Goal: Feedback & Contribution: Contribute content

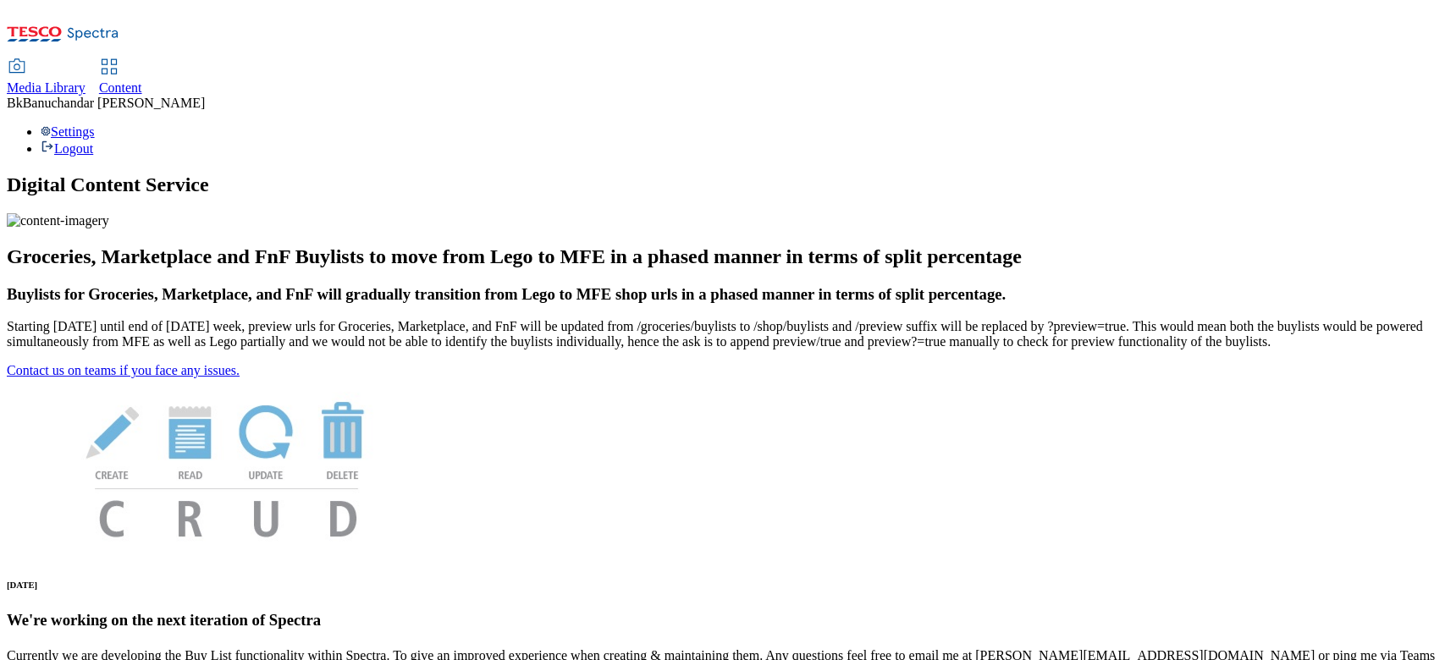
click at [86, 60] on link "Media Library" at bounding box center [46, 78] width 79 height 36
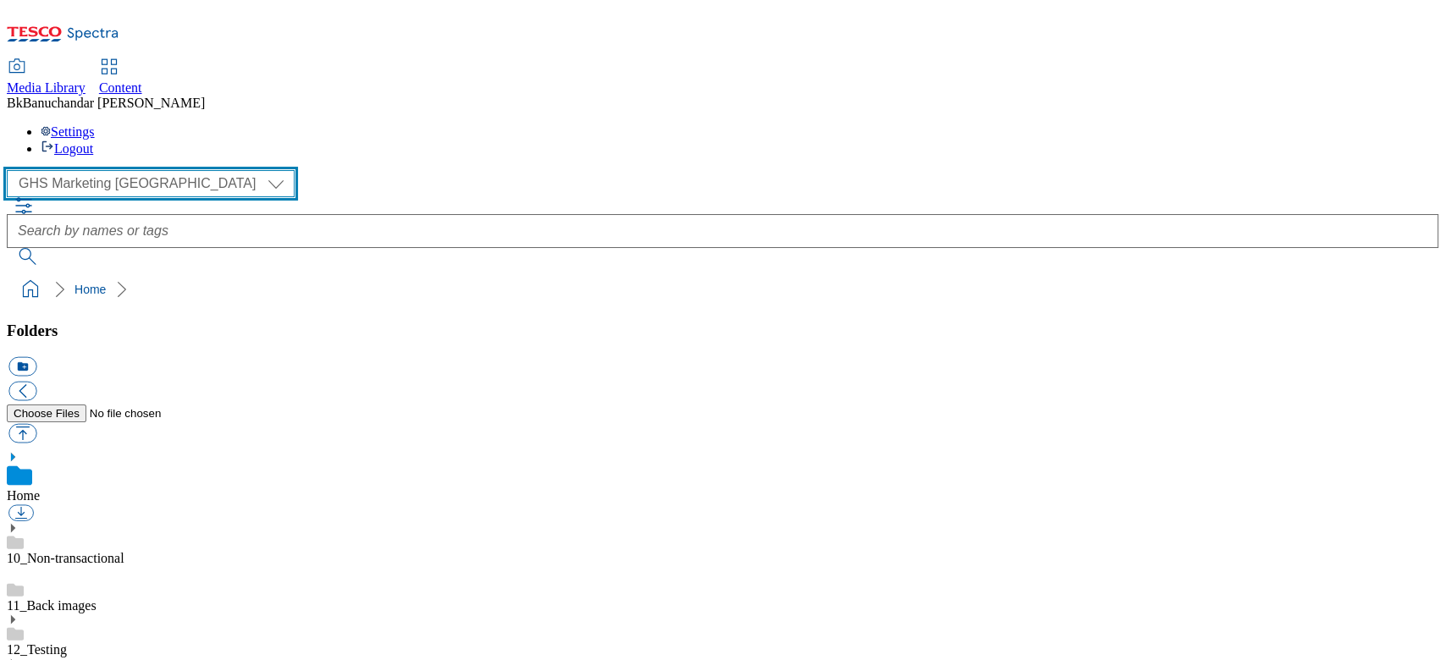
click at [106, 170] on select "GHS Marketing UK iGHS Marketing CE MCA CZ MCA HU MCA SK" at bounding box center [151, 183] width 288 height 27
select select "flare-ighs-ce-mktg"
click at [12, 170] on select "GHS Marketing UK iGHS Marketing CE MCA CZ MCA HU MCA SK" at bounding box center [151, 183] width 288 height 27
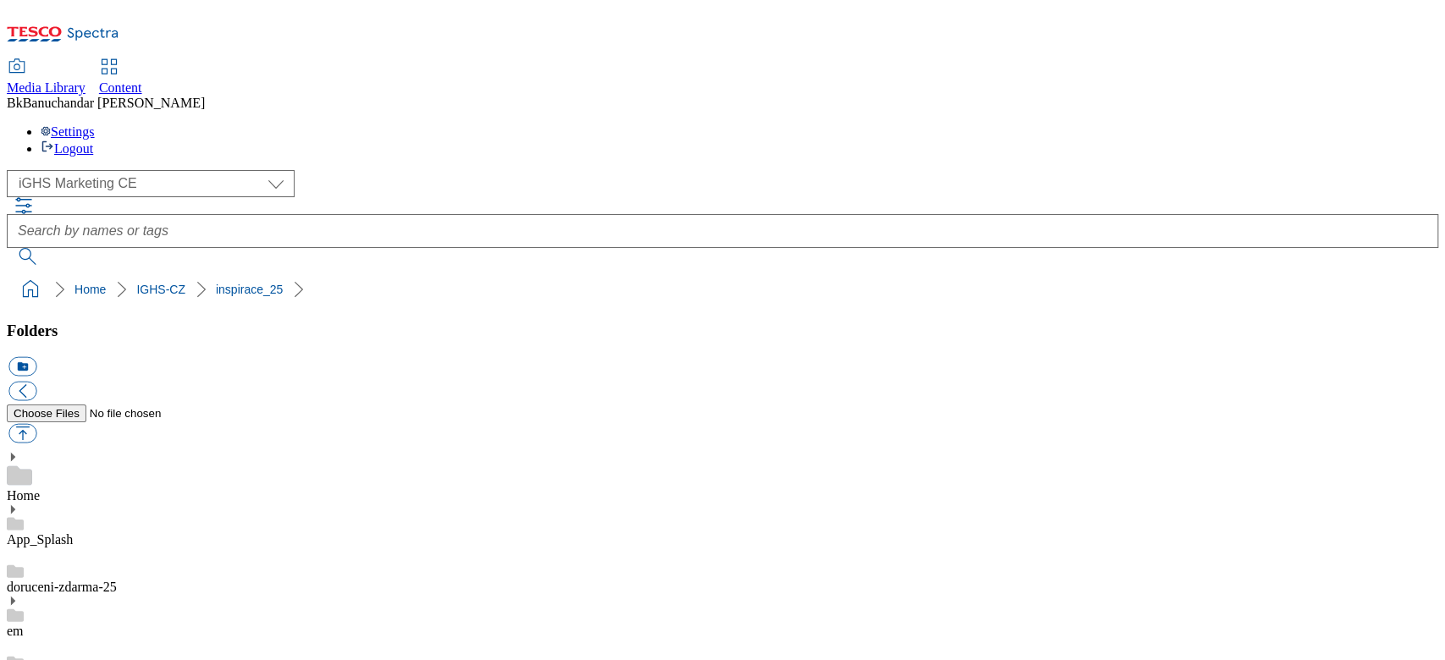
scroll to position [220, 0]
click at [36, 424] on button "button" at bounding box center [22, 433] width 28 height 19
type input "C:\fakepath\header_cz.jpg"
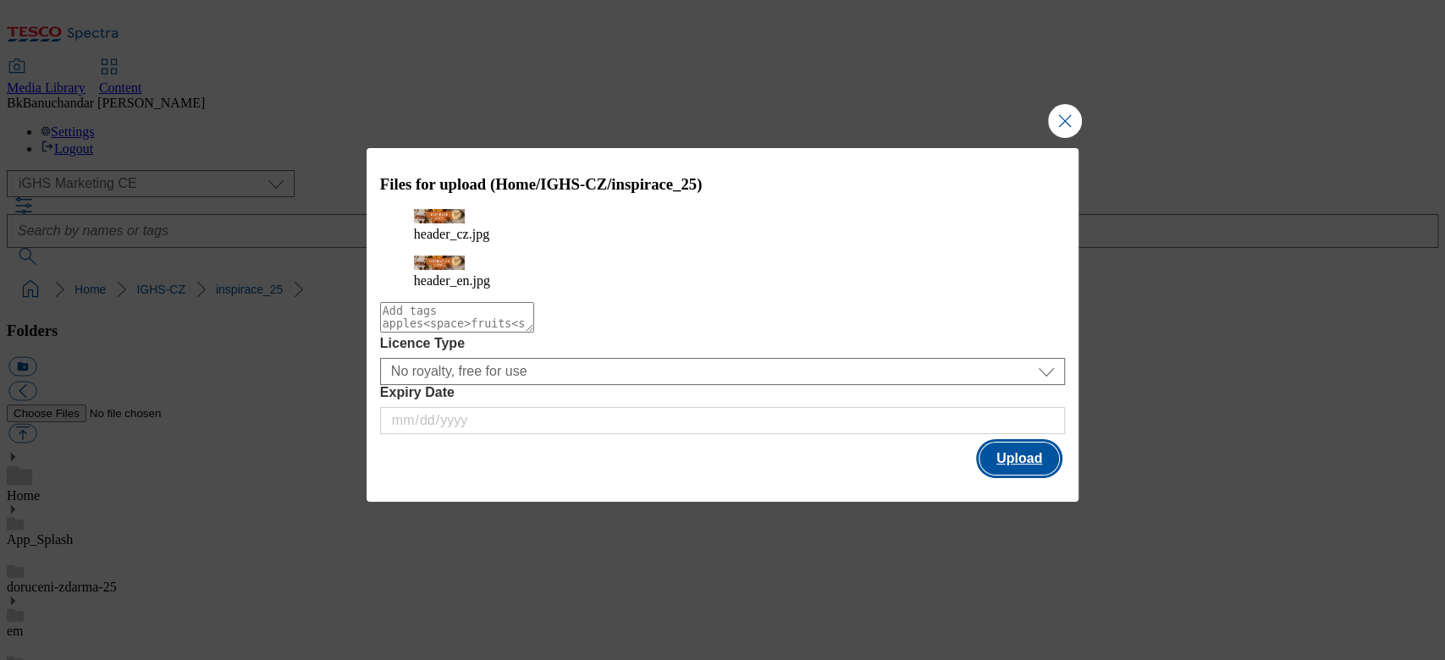
click at [1008, 455] on button "Upload" at bounding box center [1020, 459] width 80 height 32
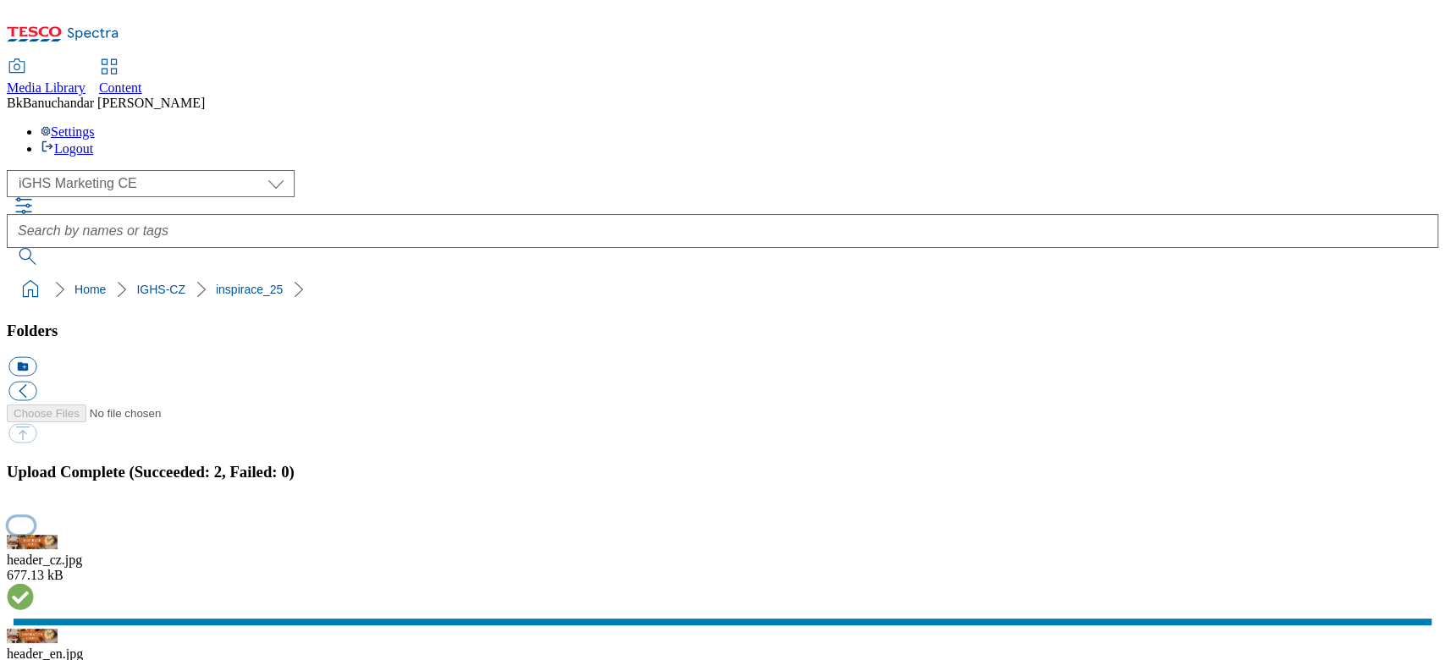
click at [34, 517] on button "button" at bounding box center [20, 525] width 25 height 16
